Goal: Task Accomplishment & Management: Use online tool/utility

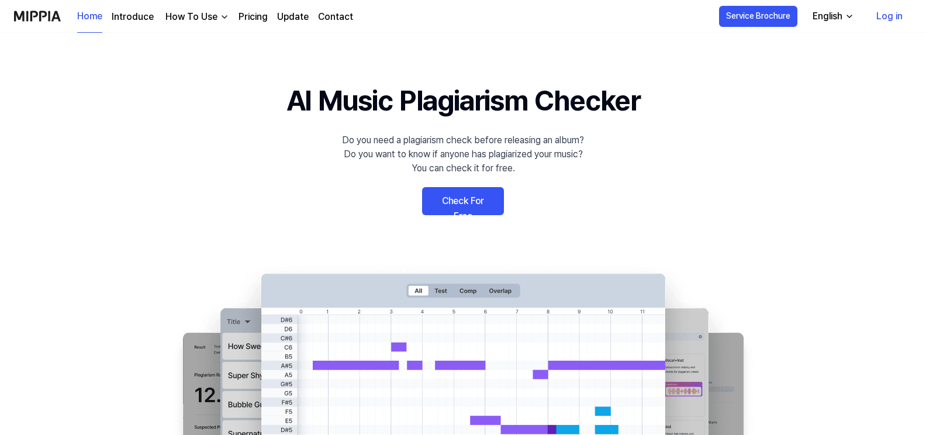
click at [448, 199] on link "Check For Free" at bounding box center [463, 201] width 82 height 28
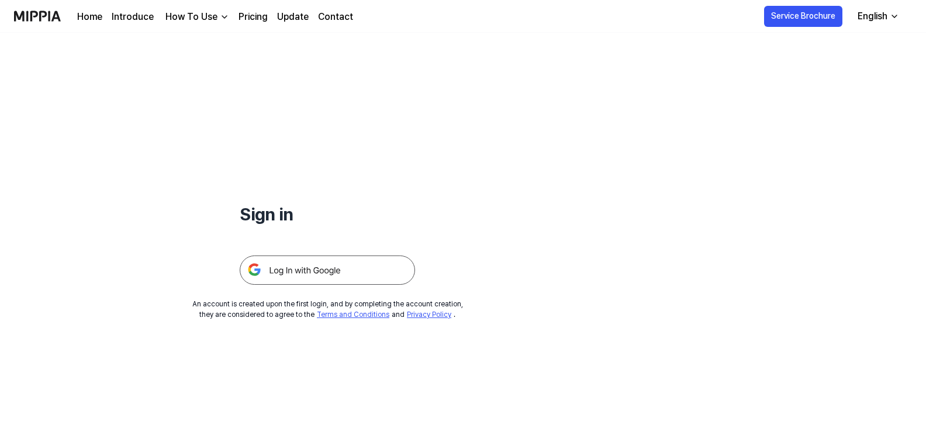
click at [281, 271] on img at bounding box center [327, 270] width 175 height 29
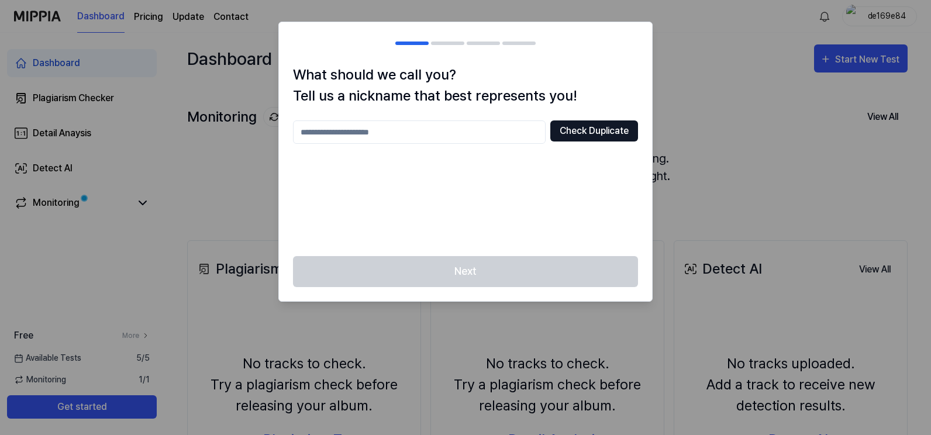
click at [608, 129] on button "Check Duplicate" at bounding box center [594, 130] width 88 height 21
click at [584, 132] on button "Check Duplicate" at bounding box center [594, 130] width 88 height 21
click at [430, 129] on input "text" at bounding box center [419, 131] width 253 height 23
type input "*"
click at [566, 135] on button "Check Duplicate" at bounding box center [594, 130] width 88 height 21
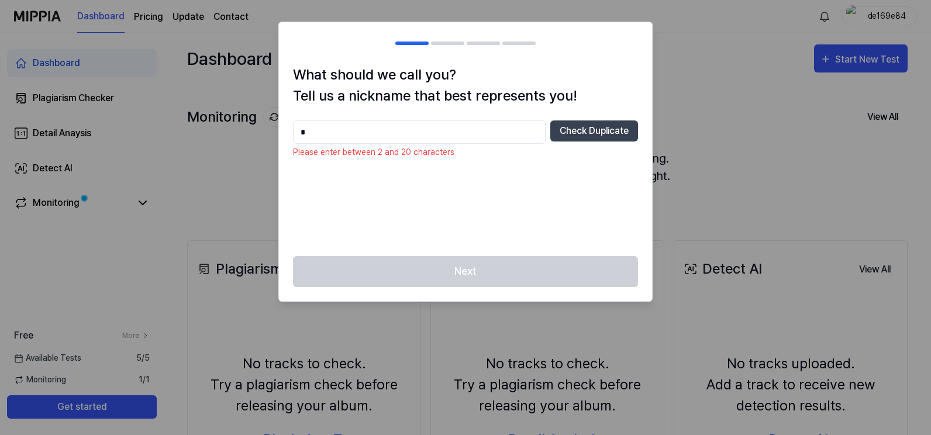
click at [475, 134] on input "*" at bounding box center [419, 131] width 253 height 23
click at [567, 125] on button "Check Duplicate" at bounding box center [594, 130] width 88 height 21
click at [452, 129] on input "**" at bounding box center [419, 131] width 253 height 23
type input "*"
type input "*******"
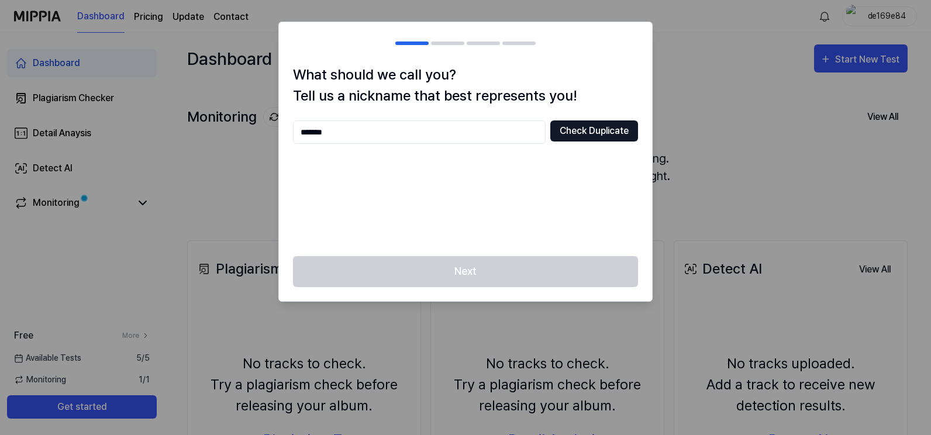
click at [594, 125] on button "Check Duplicate" at bounding box center [594, 130] width 88 height 21
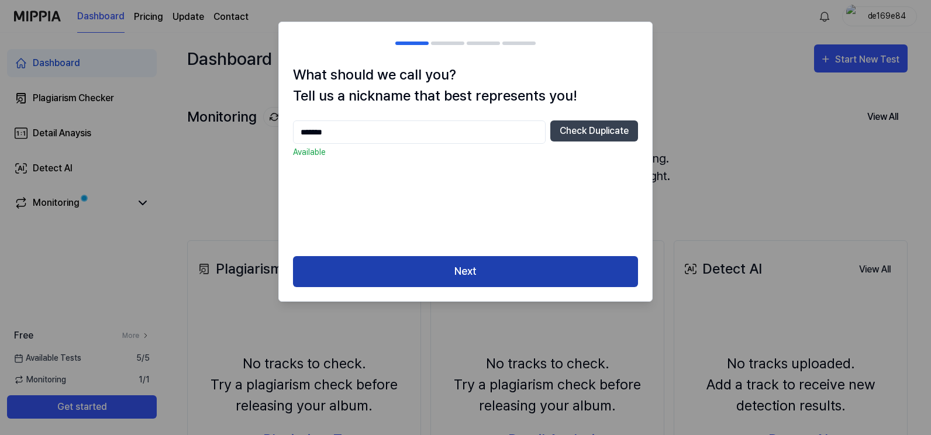
click at [515, 282] on button "Next" at bounding box center [465, 271] width 345 height 31
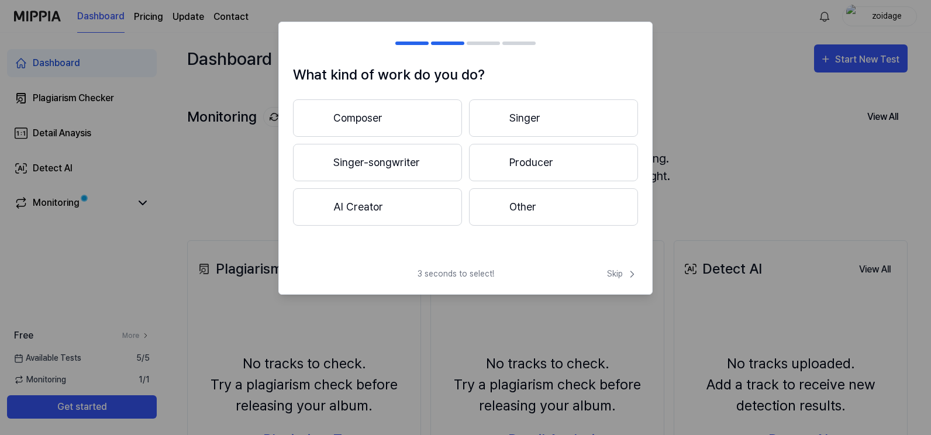
click at [508, 159] on button "Producer" at bounding box center [553, 162] width 169 height 37
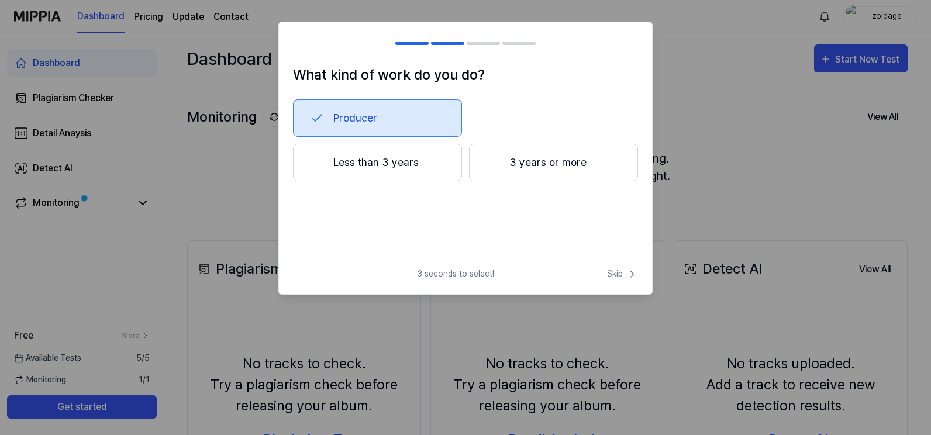
click at [398, 177] on button "Less than 3 years" at bounding box center [377, 162] width 169 height 37
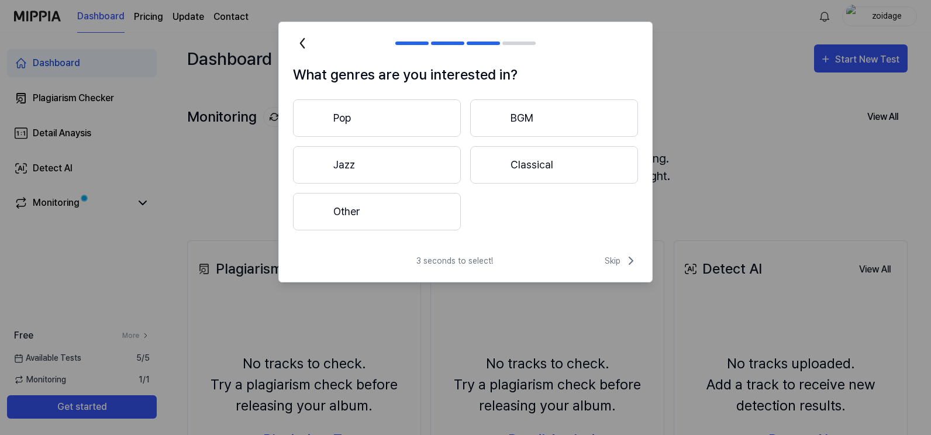
click at [435, 219] on button "Other" at bounding box center [377, 211] width 168 height 37
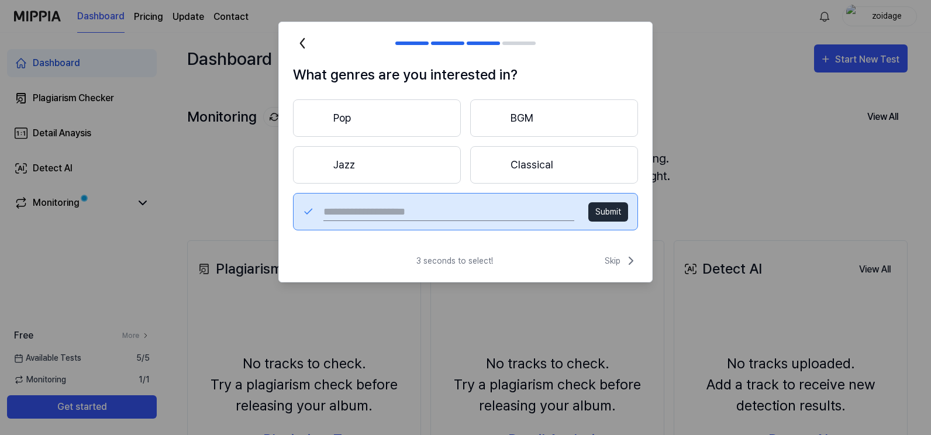
click at [423, 214] on input "text" at bounding box center [448, 211] width 251 height 19
type input "**********"
click at [609, 215] on button "Submit" at bounding box center [608, 211] width 40 height 19
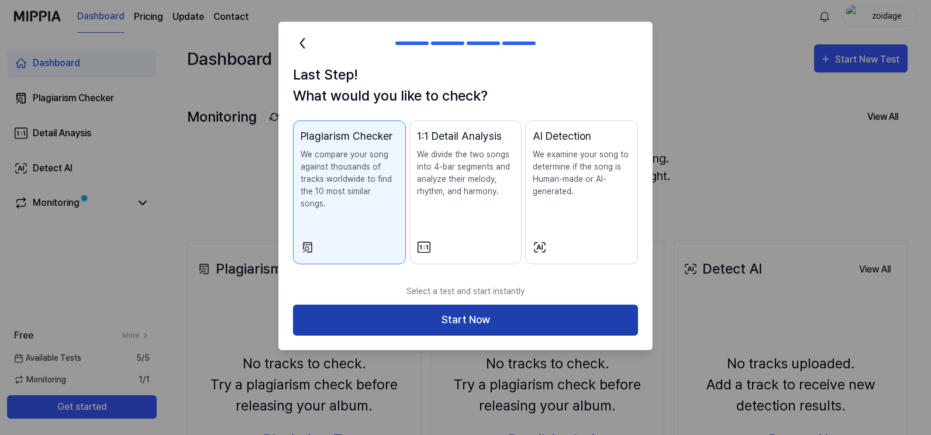
click at [472, 311] on button "Start Now" at bounding box center [465, 320] width 345 height 31
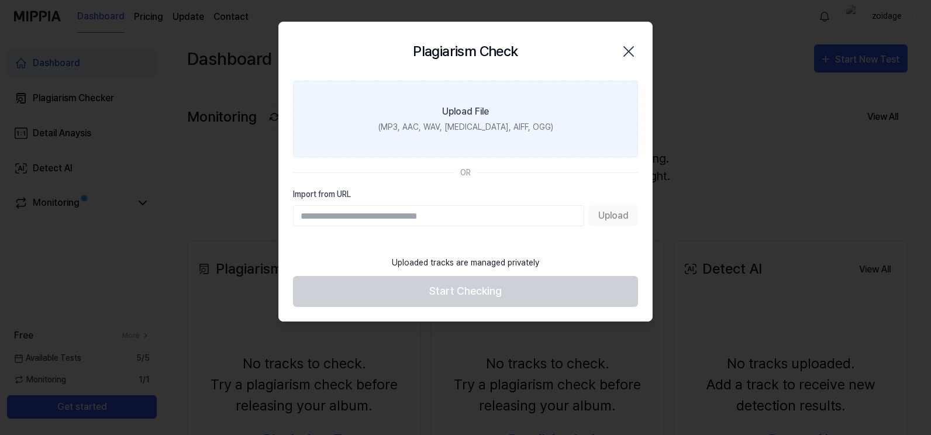
click at [489, 135] on label "Upload File (MP3, AAC, WAV, FLAC, AIFF, OGG)" at bounding box center [465, 119] width 345 height 77
click at [0, 0] on input "Upload File (MP3, AAC, WAV, FLAC, AIFF, OGG)" at bounding box center [0, 0] width 0 height 0
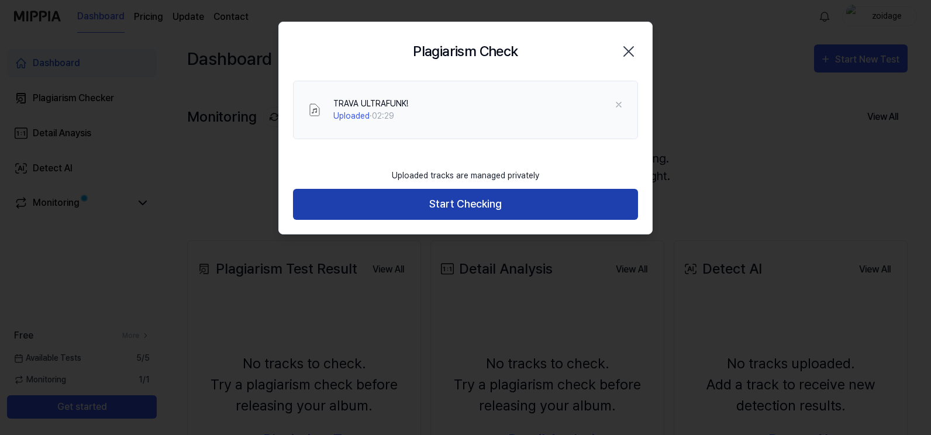
click at [452, 202] on button "Start Checking" at bounding box center [465, 204] width 345 height 31
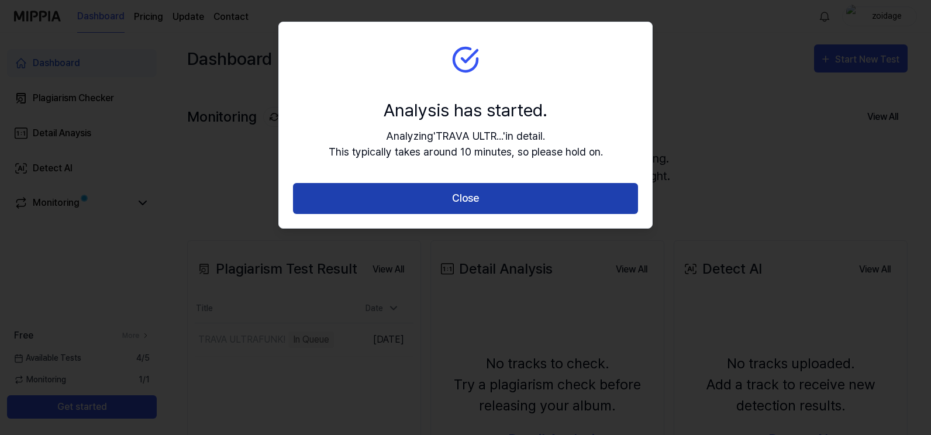
click at [479, 189] on button "Close" at bounding box center [465, 198] width 345 height 31
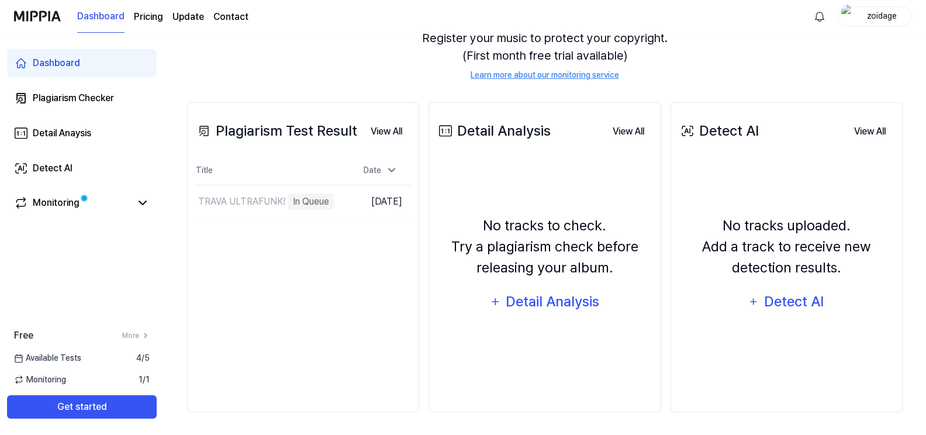
scroll to position [139, 0]
click at [90, 215] on div "Monitoring" at bounding box center [82, 204] width 150 height 28
click at [143, 208] on icon at bounding box center [143, 203] width 14 height 14
click at [143, 209] on icon at bounding box center [143, 203] width 14 height 14
click at [102, 94] on div "Plagiarism Checker" at bounding box center [73, 98] width 81 height 14
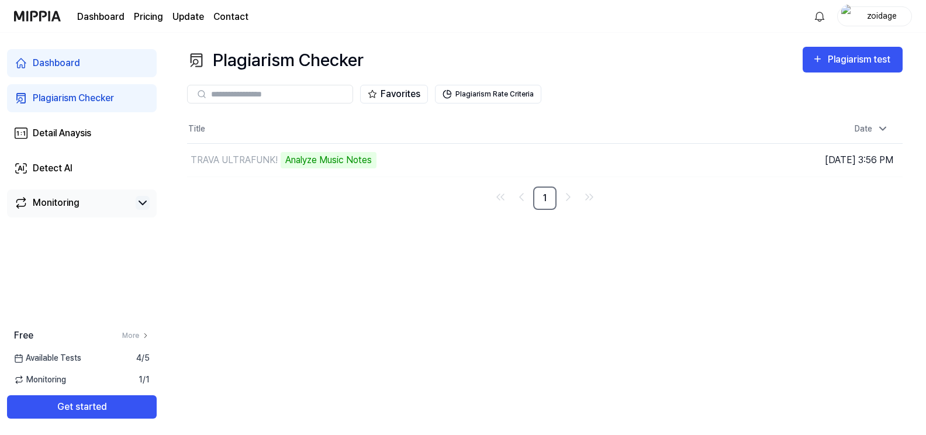
scroll to position [0, 0]
click at [649, 153] on td "TRAVA ULTRAFUNK! Analyze Music Notes Go to Results" at bounding box center [457, 160] width 540 height 33
click at [880, 19] on div "zoidage" at bounding box center [887, 15] width 46 height 13
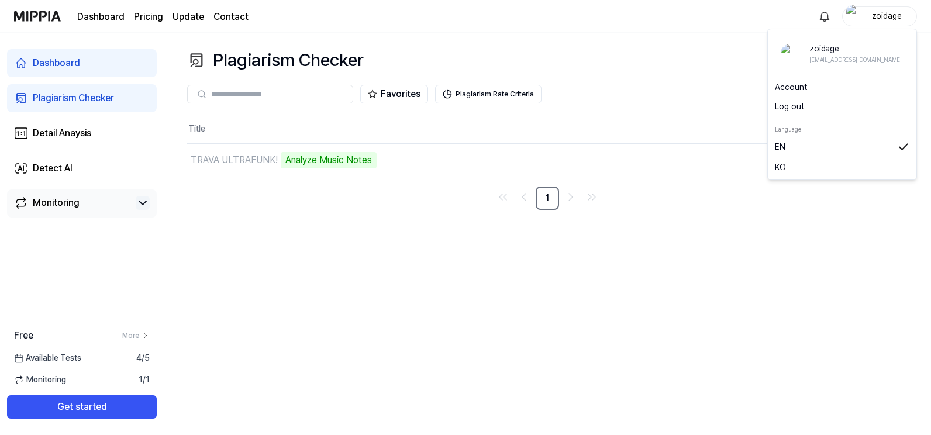
click at [783, 163] on link "KO" at bounding box center [842, 167] width 135 height 13
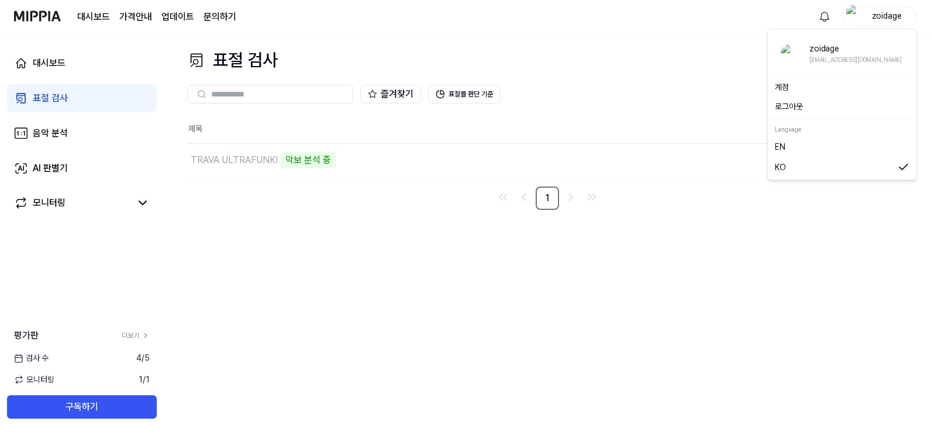
click at [897, 15] on div "zoidage" at bounding box center [887, 15] width 46 height 13
click at [773, 150] on div "EN" at bounding box center [842, 147] width 144 height 20
click at [884, 19] on div "zoidage" at bounding box center [887, 15] width 46 height 13
click at [791, 147] on link "EN" at bounding box center [842, 146] width 135 height 13
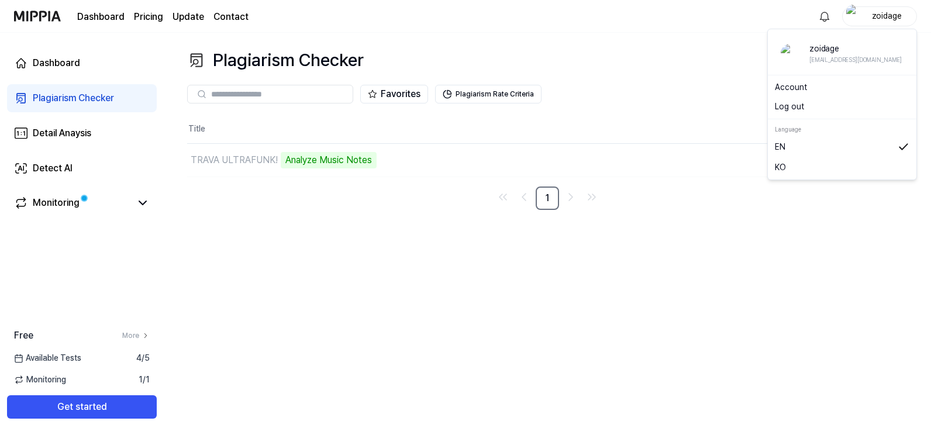
click at [885, 21] on div "zoidage" at bounding box center [887, 15] width 46 height 13
click at [675, 56] on div "Plagiarism Checker Plagiarism test" at bounding box center [547, 60] width 721 height 26
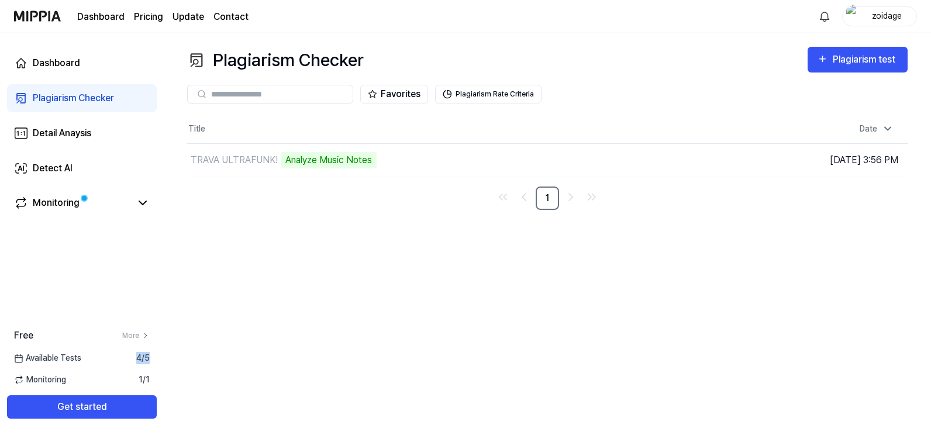
drag, startPoint x: 135, startPoint y: 359, endPoint x: 153, endPoint y: 355, distance: 19.2
click at [153, 355] on div "Available Tests 4 / 5" at bounding box center [82, 358] width 164 height 12
drag, startPoint x: 153, startPoint y: 355, endPoint x: 140, endPoint y: 358, distance: 13.8
click at [140, 358] on span "4 / 5" at bounding box center [142, 358] width 13 height 12
click at [143, 333] on icon at bounding box center [146, 336] width 8 height 8
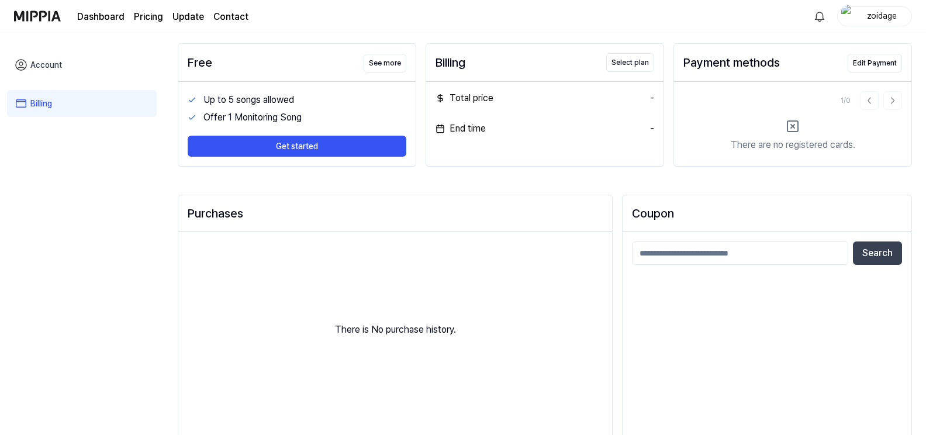
scroll to position [58, 0]
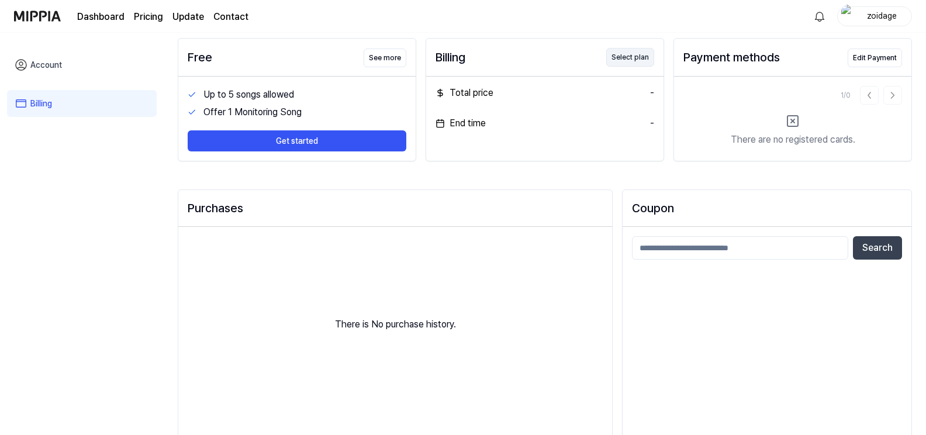
click at [638, 54] on button "Select plan" at bounding box center [631, 57] width 48 height 19
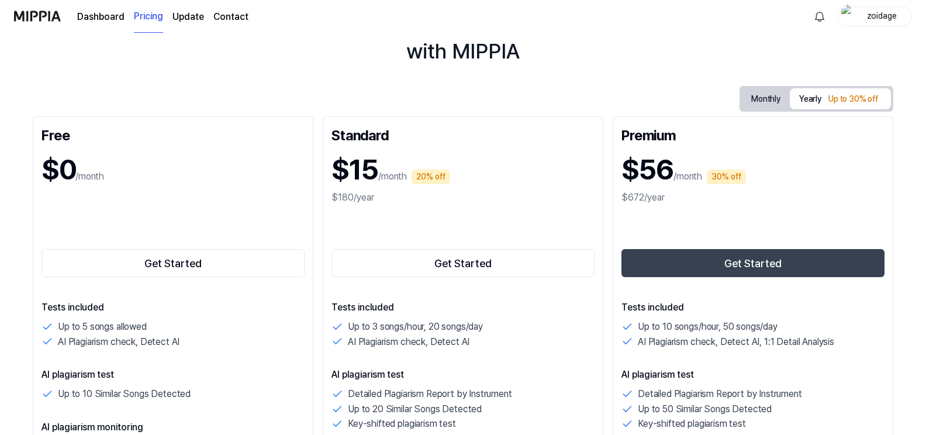
scroll to position [117, 0]
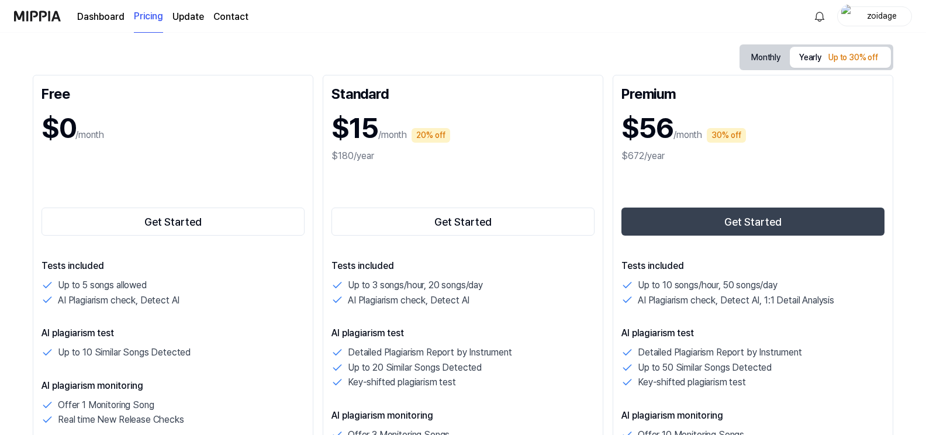
scroll to position [58, 0]
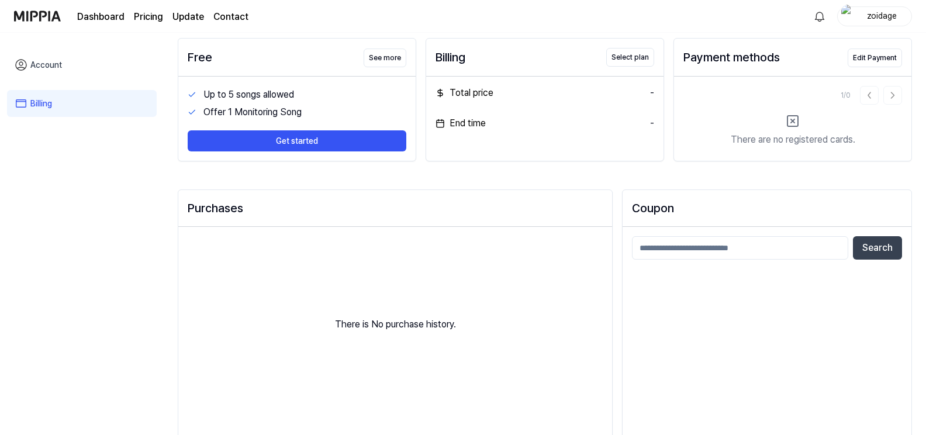
click at [103, 27] on div "Dashboard Pricing Update Contact" at bounding box center [162, 16] width 171 height 32
click at [103, 17] on link "Dashboard" at bounding box center [100, 17] width 47 height 14
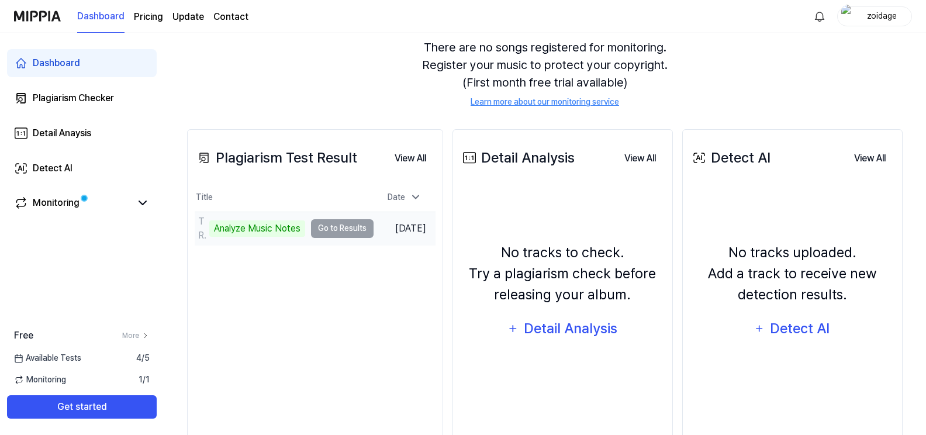
scroll to position [115, 0]
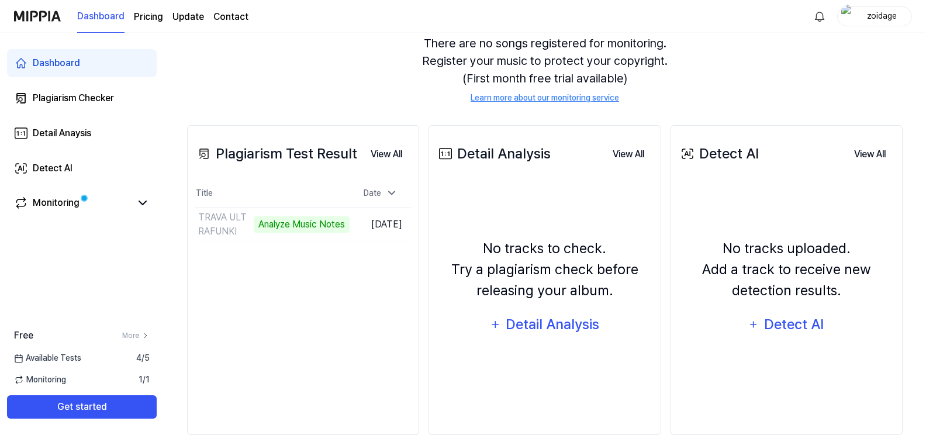
click at [288, 142] on div "Plagiarism Test Result View All" at bounding box center [303, 153] width 217 height 33
click at [81, 111] on link "Plagiarism Checker" at bounding box center [82, 98] width 150 height 28
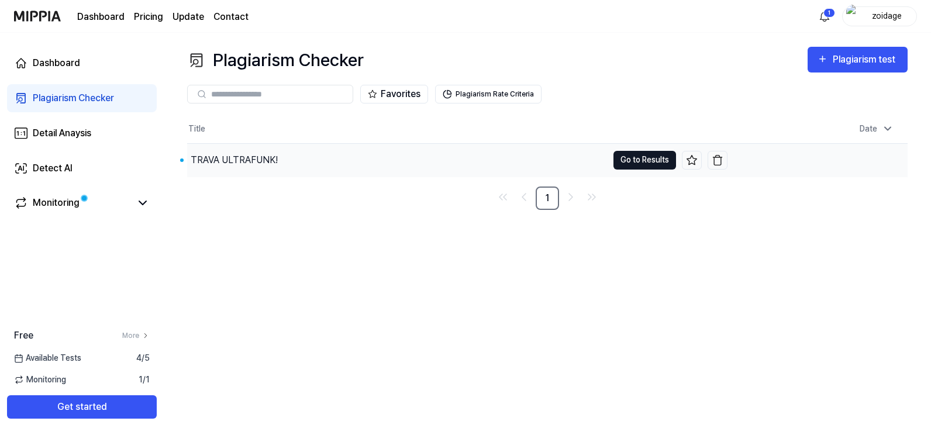
click at [639, 161] on button "Go to Results" at bounding box center [645, 160] width 63 height 19
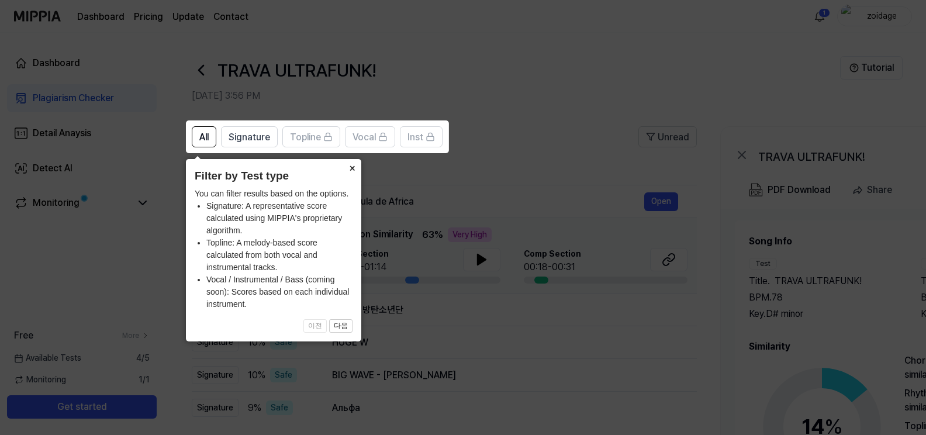
click at [349, 167] on button "×" at bounding box center [352, 167] width 19 height 16
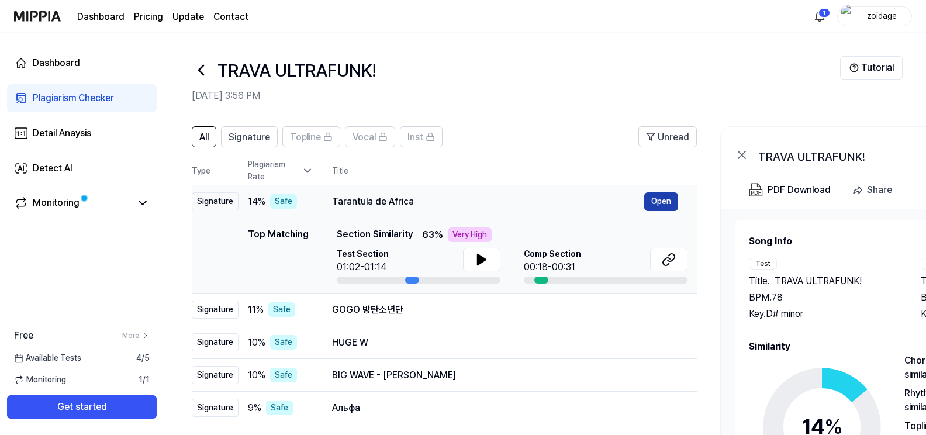
click at [659, 204] on button "Open" at bounding box center [662, 201] width 34 height 19
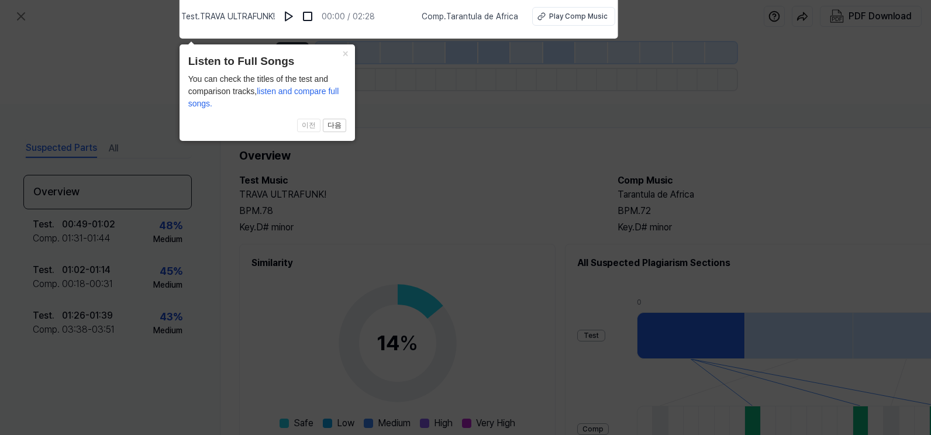
click at [414, 112] on icon at bounding box center [465, 214] width 931 height 441
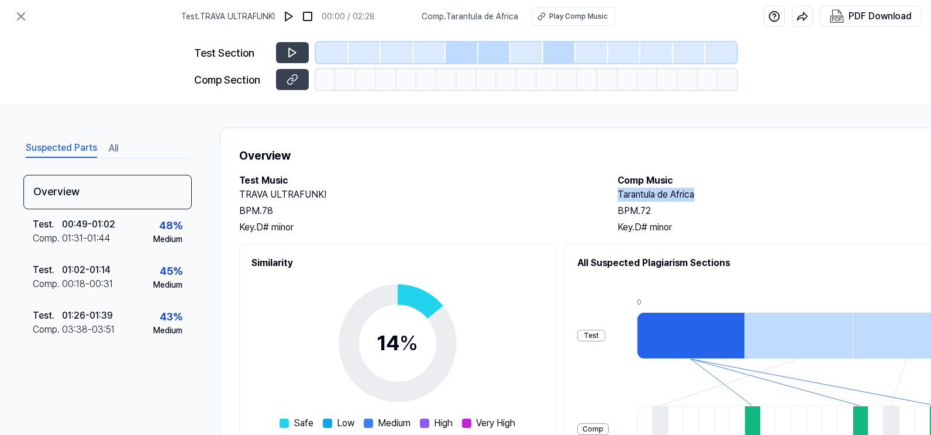
drag, startPoint x: 618, startPoint y: 196, endPoint x: 728, endPoint y: 198, distance: 109.4
click at [728, 198] on h2 "Tarantula de Africa" at bounding box center [795, 195] width 355 height 14
click at [292, 54] on icon at bounding box center [293, 53] width 12 height 12
click at [279, 48] on button at bounding box center [292, 52] width 33 height 21
click at [343, 50] on div at bounding box center [332, 52] width 33 height 21
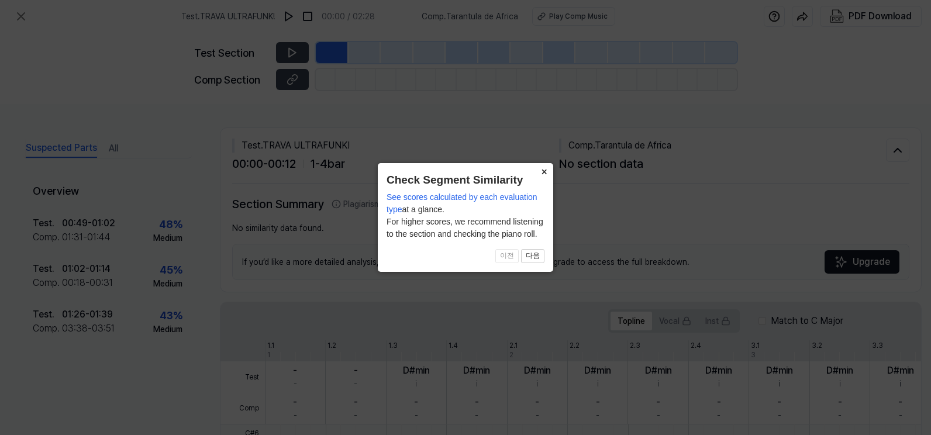
click at [541, 171] on button "×" at bounding box center [544, 171] width 19 height 16
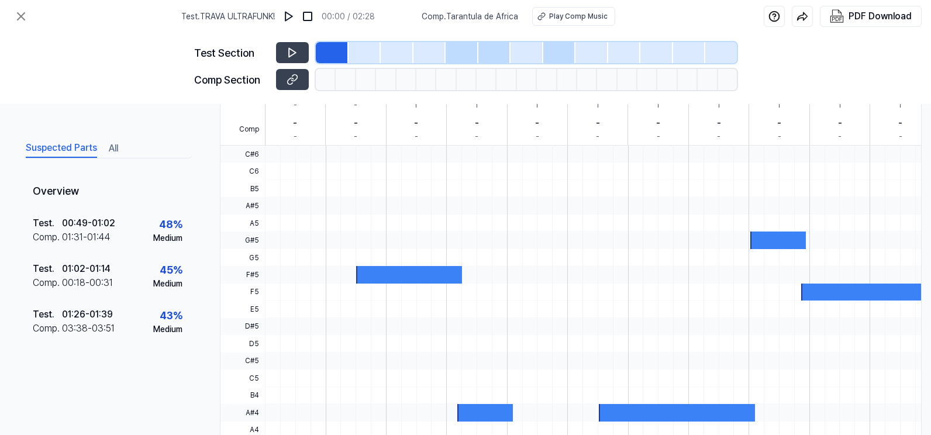
scroll to position [292, 0]
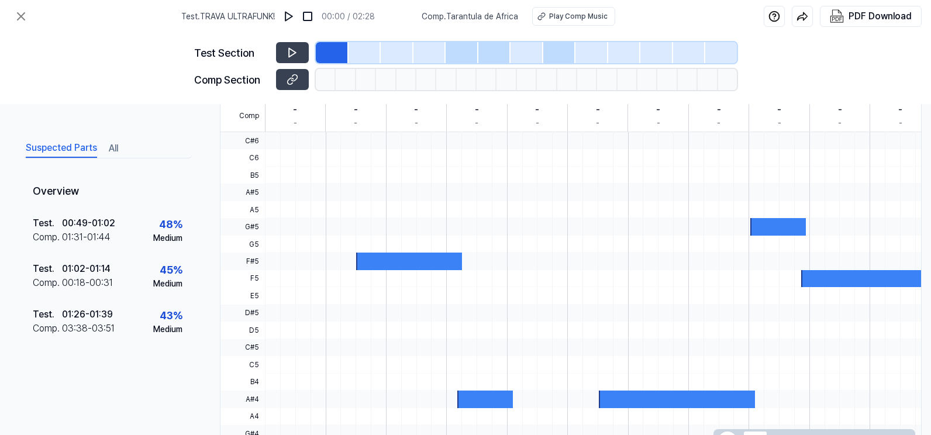
click at [406, 263] on div at bounding box center [409, 261] width 106 height 17
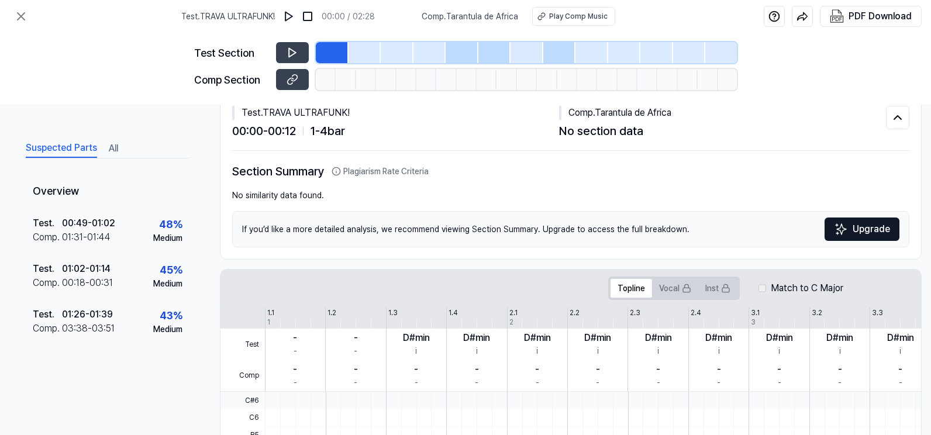
scroll to position [0, 0]
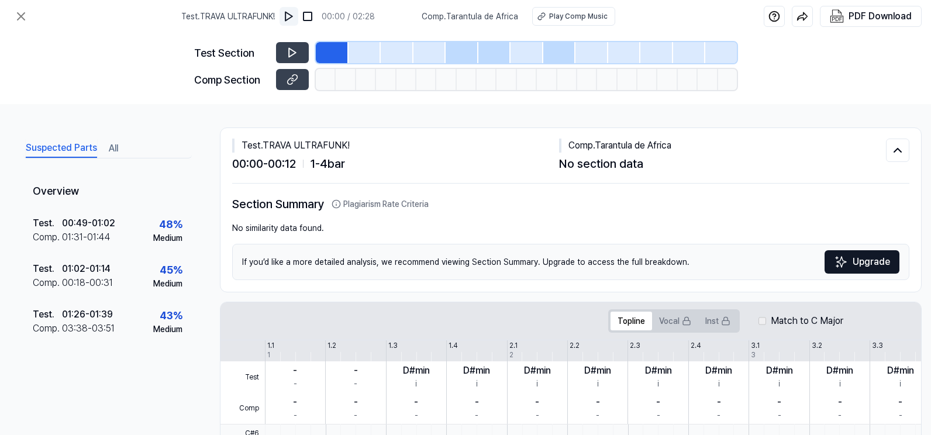
click at [295, 12] on img at bounding box center [289, 17] width 12 height 12
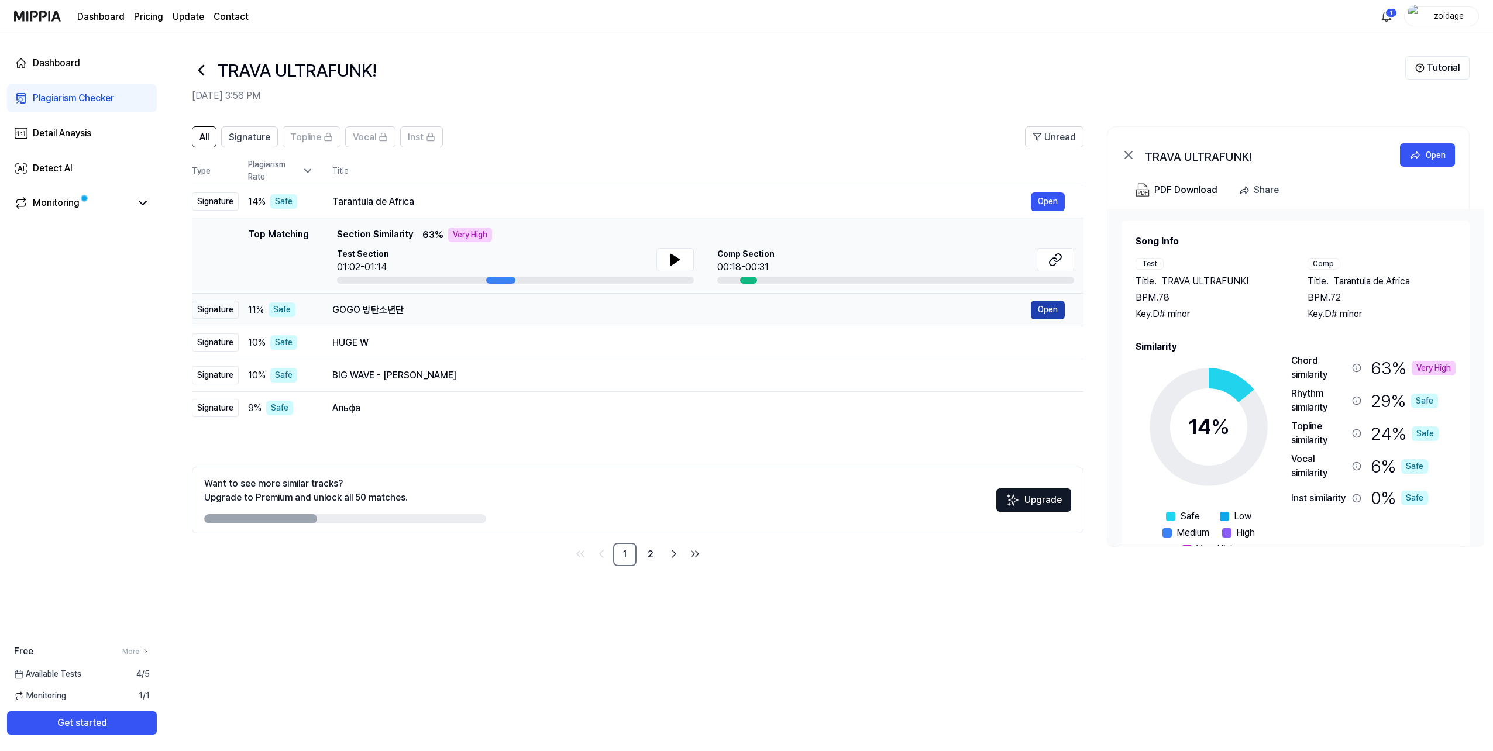
click at [931, 313] on button "Open" at bounding box center [1048, 310] width 34 height 19
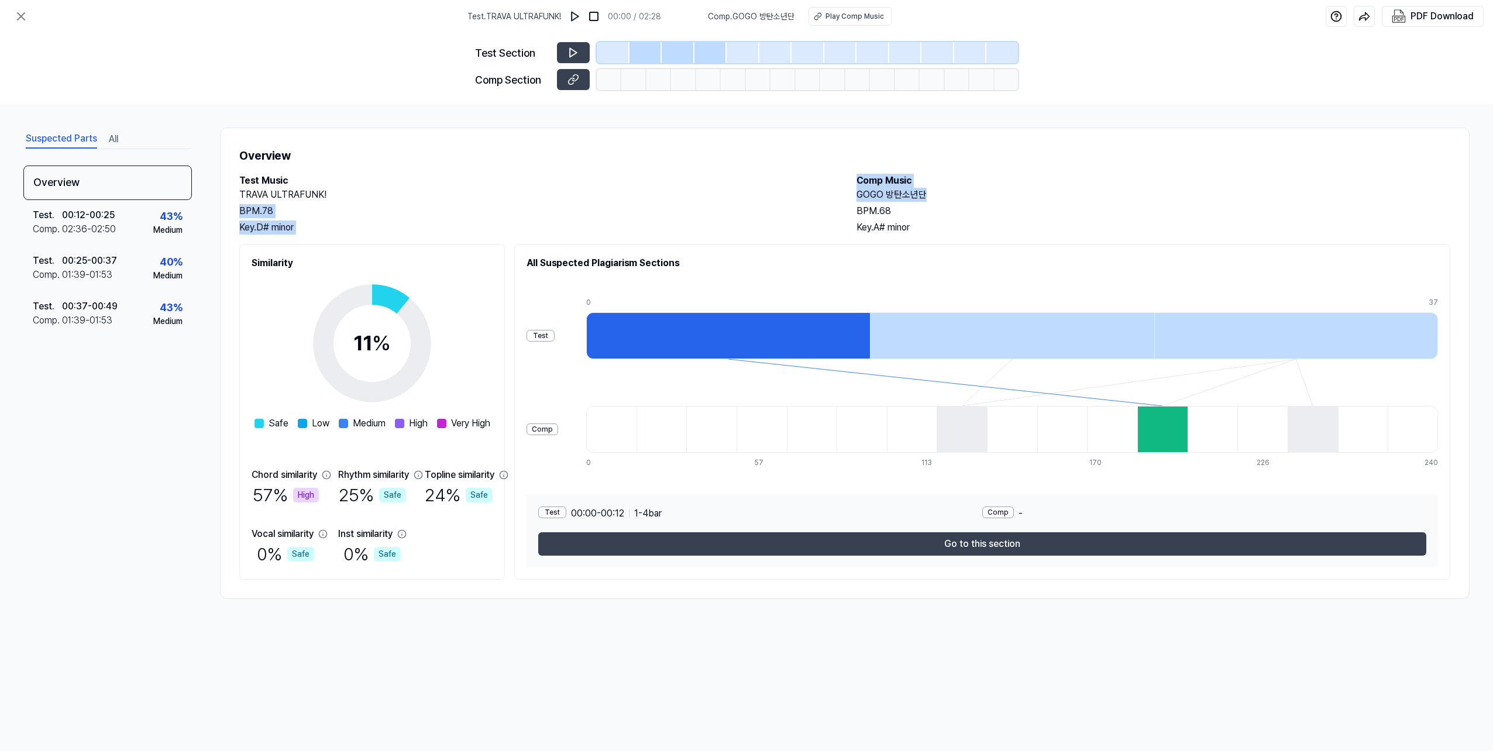
drag, startPoint x: 929, startPoint y: 192, endPoint x: 808, endPoint y: 195, distance: 121.7
click at [808, 195] on div "Test Music TRAVA ULTRAFUNK! BPM. 78 Key. D# minor Comp Music GOGO 방탄소년단 BPM. 68…" at bounding box center [844, 204] width 1211 height 61
drag, startPoint x: 808, startPoint y: 195, endPoint x: 901, endPoint y: 196, distance: 93.6
click at [901, 196] on h2 "GOGO 방탄소년단" at bounding box center [1153, 195] width 594 height 14
drag, startPoint x: 932, startPoint y: 191, endPoint x: 857, endPoint y: 200, distance: 76.0
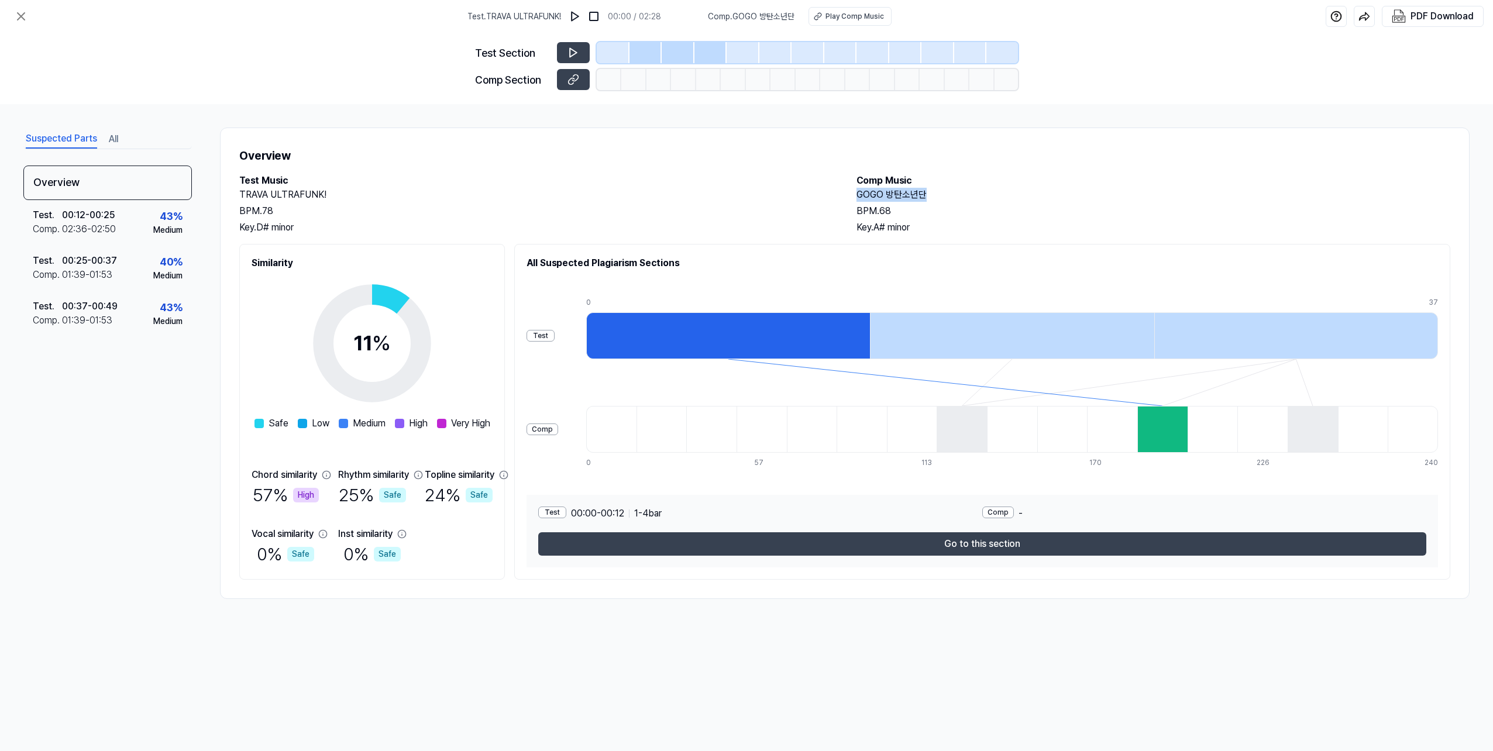
click at [857, 200] on h2 "GOGO 방탄소년단" at bounding box center [1153, 195] width 594 height 14
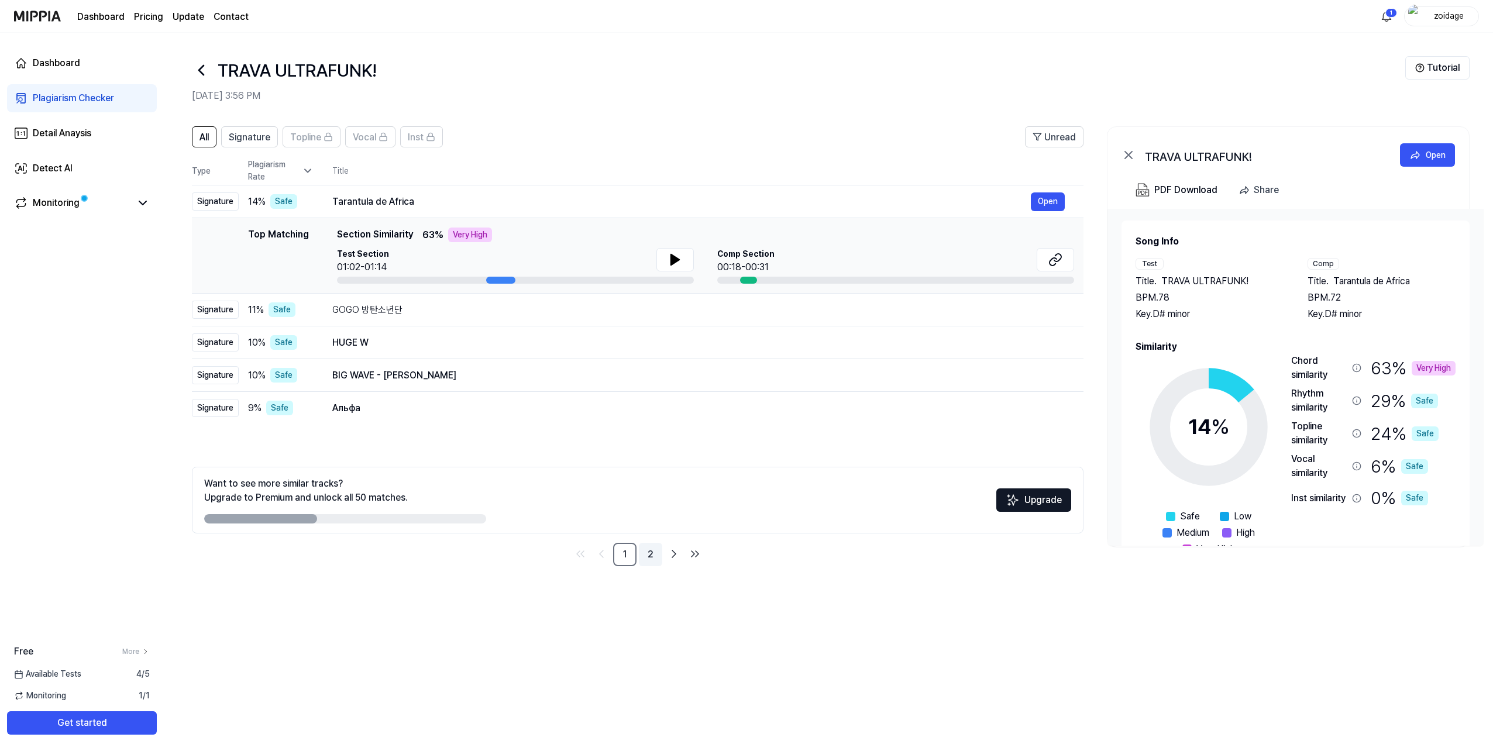
click at [650, 435] on link "2" at bounding box center [650, 554] width 23 height 23
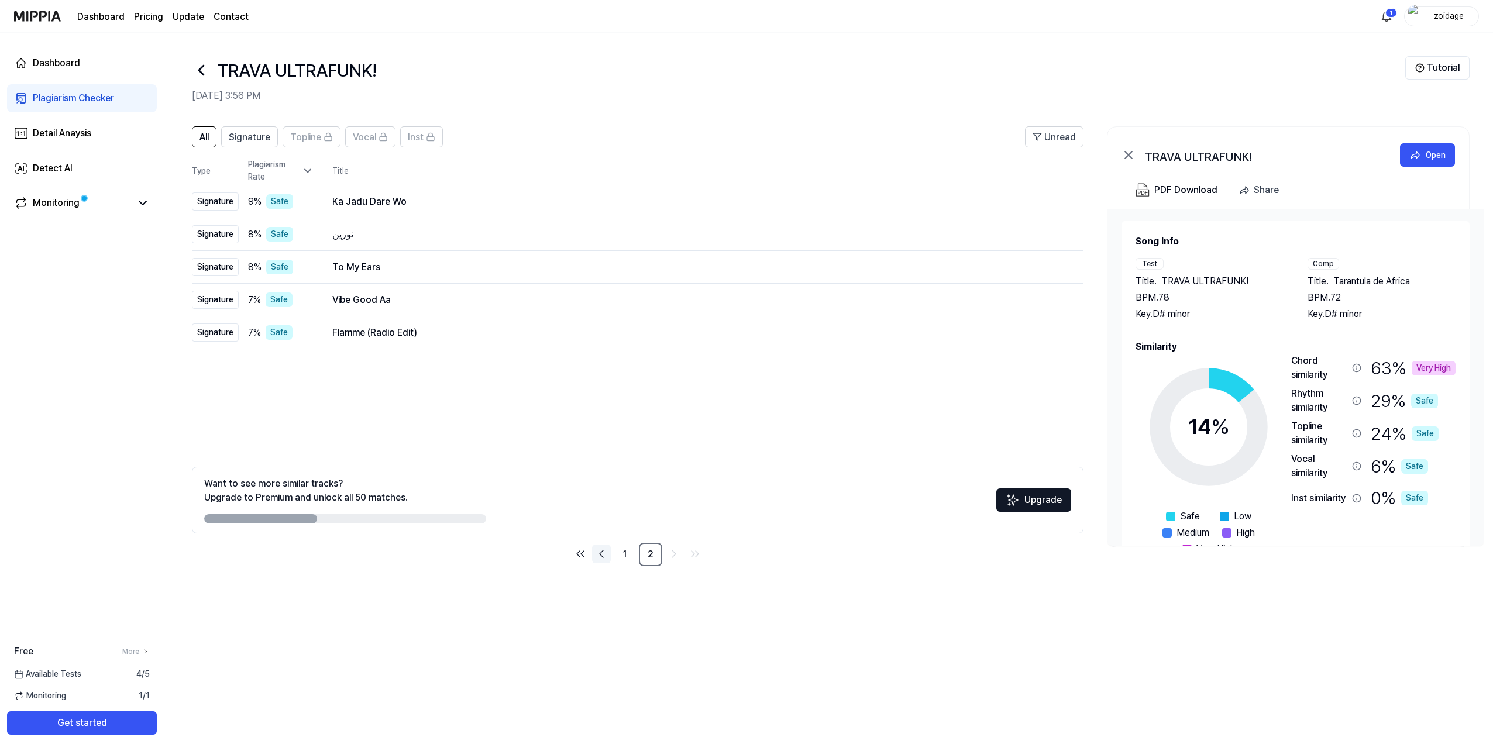
click at [595, 435] on icon "Go to previous page" at bounding box center [601, 554] width 14 height 14
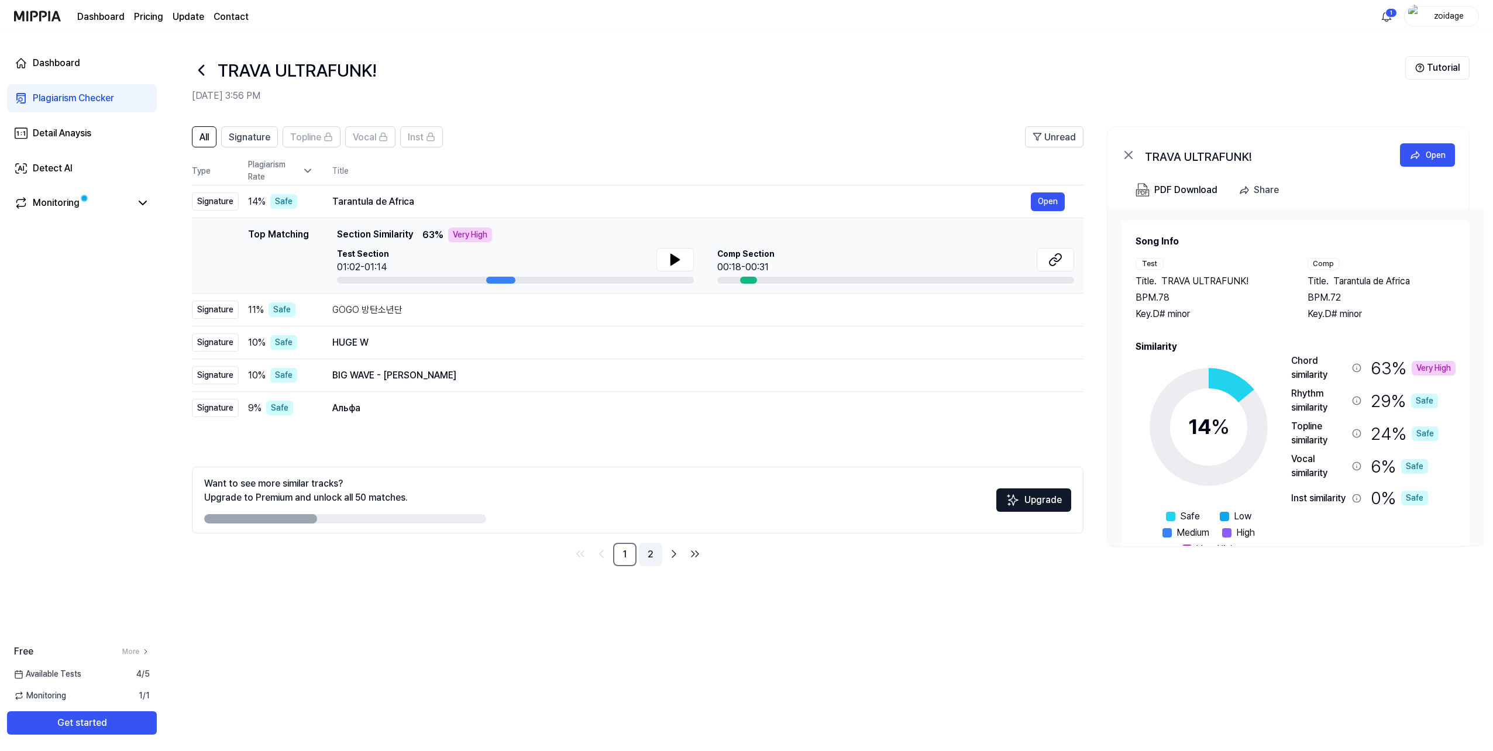
click at [647, 435] on link "2" at bounding box center [650, 554] width 23 height 23
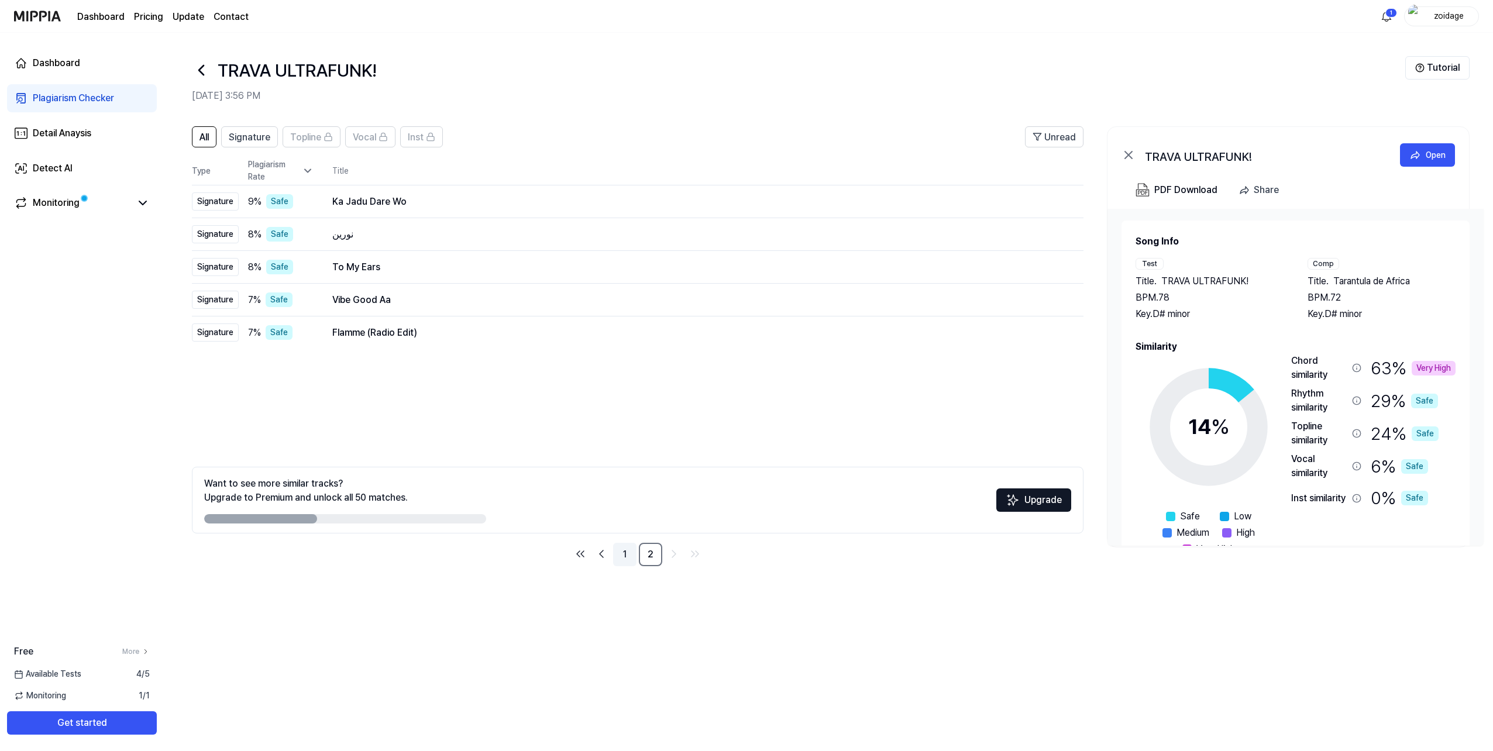
click at [632, 435] on link "1" at bounding box center [624, 554] width 23 height 23
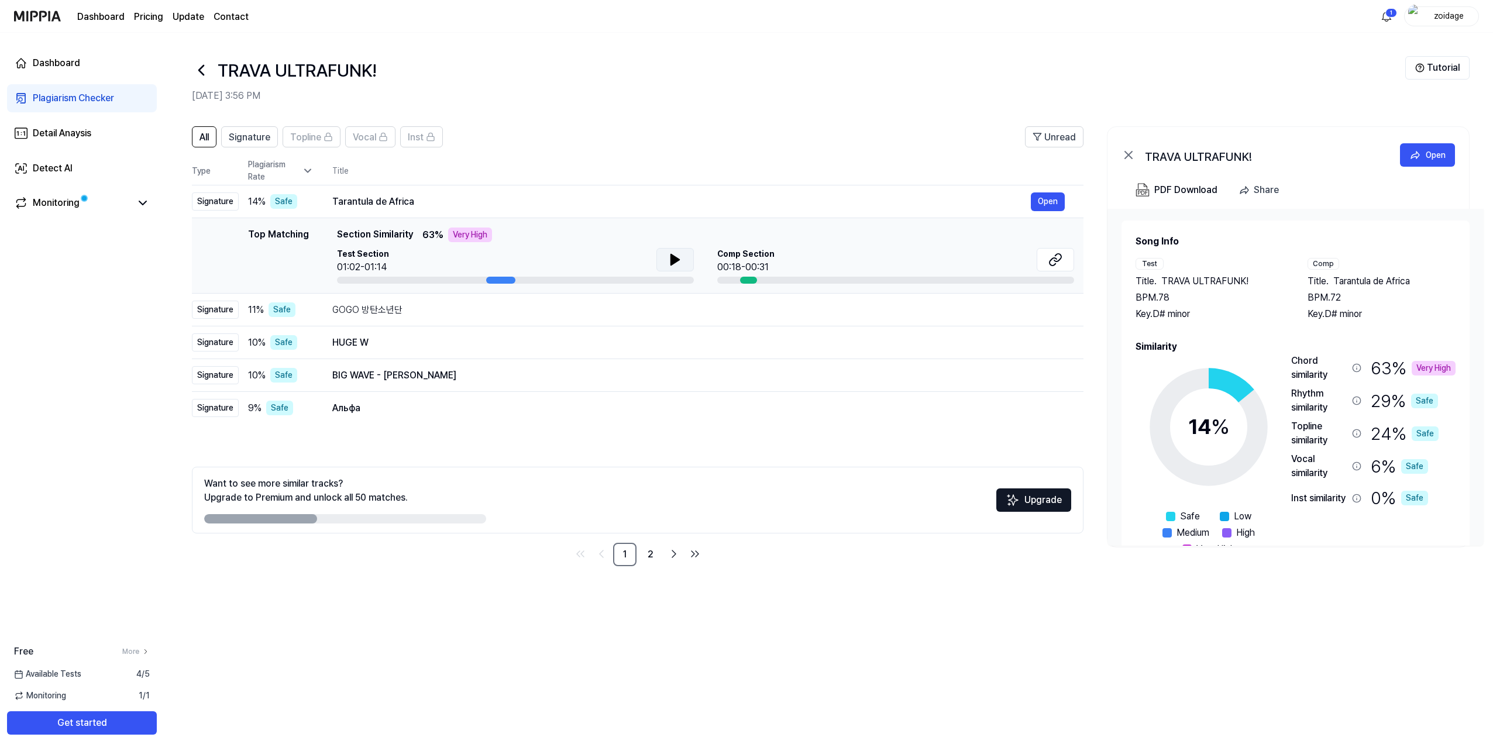
click at [668, 256] on icon at bounding box center [675, 260] width 14 height 14
